Goal: Transaction & Acquisition: Purchase product/service

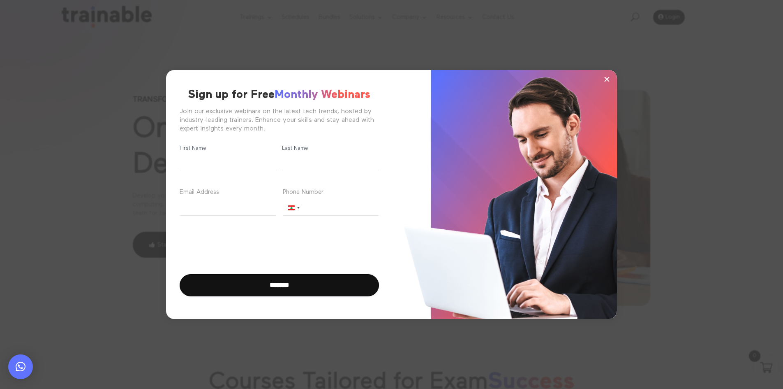
click at [609, 79] on span "×" at bounding box center [607, 79] width 7 height 12
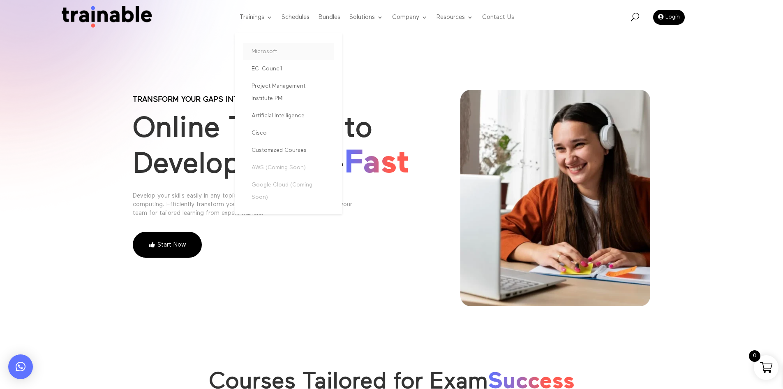
click at [264, 51] on link "Microsoft" at bounding box center [288, 51] width 90 height 17
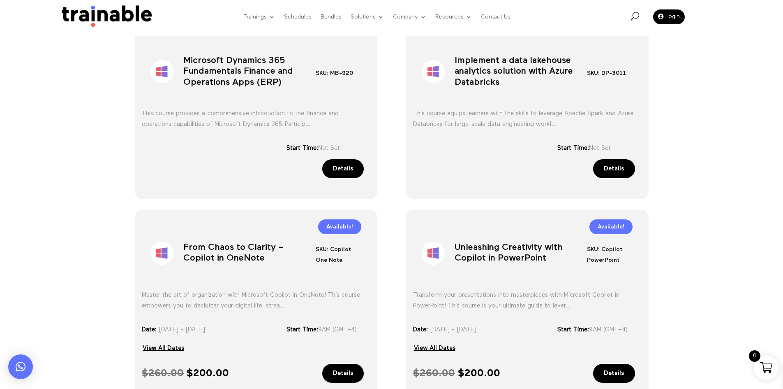
scroll to position [206, 0]
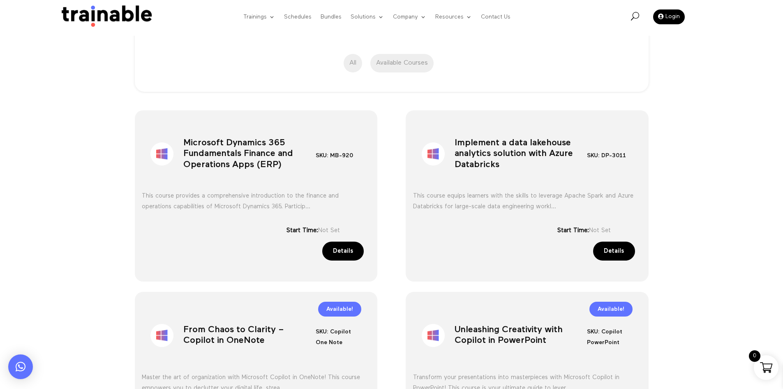
click at [345, 250] on link "Details" at bounding box center [343, 250] width 42 height 19
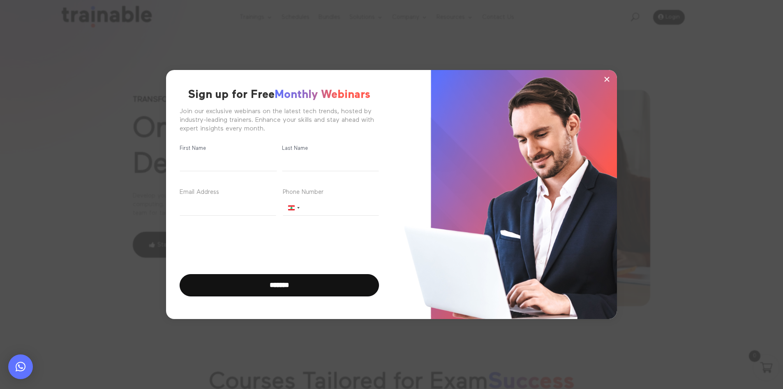
click at [605, 79] on span "×" at bounding box center [607, 79] width 7 height 12
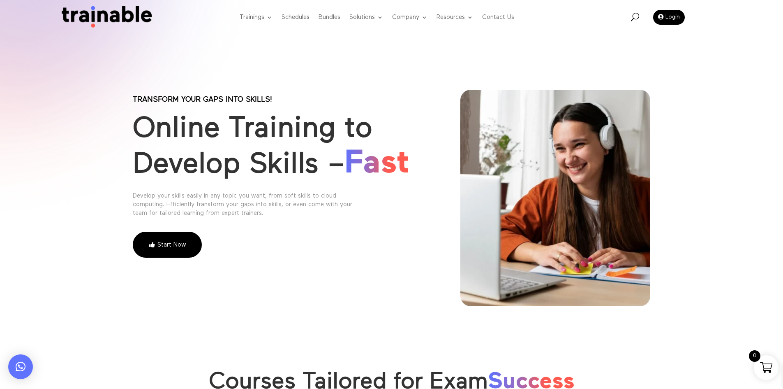
click at [329, 18] on div "× Sign up for Free Monthly Webinars Join our exclusive webinars on the latest t…" at bounding box center [391, 194] width 783 height 389
click at [334, 18] on link "Bundles" at bounding box center [330, 17] width 22 height 32
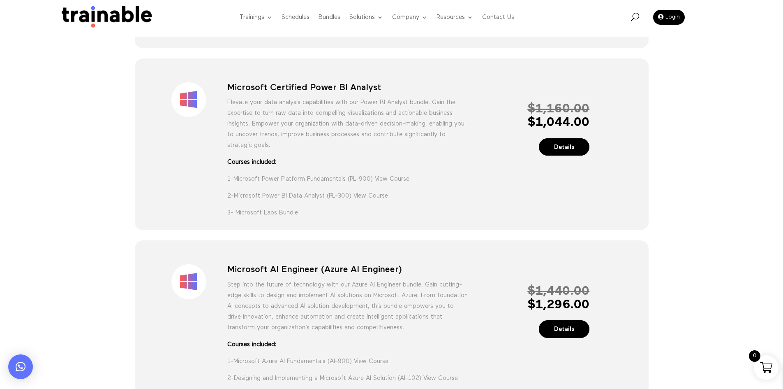
scroll to position [822, 0]
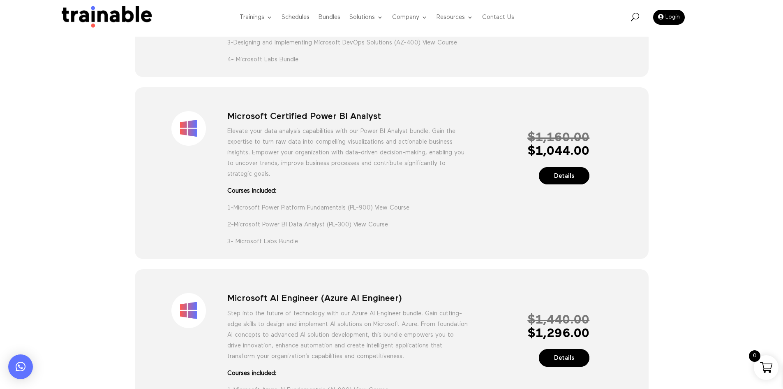
drag, startPoint x: 522, startPoint y: 169, endPoint x: 593, endPoint y: 168, distance: 70.7
click at [593, 168] on div "Sale! Microsoft Certified Power BI Analyst Elevate your data analysis capabilit…" at bounding box center [391, 174] width 483 height 149
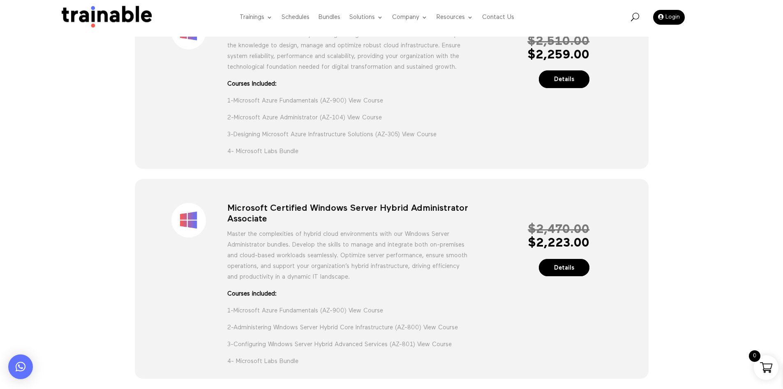
scroll to position [0, 0]
